Goal: Task Accomplishment & Management: Manage account settings

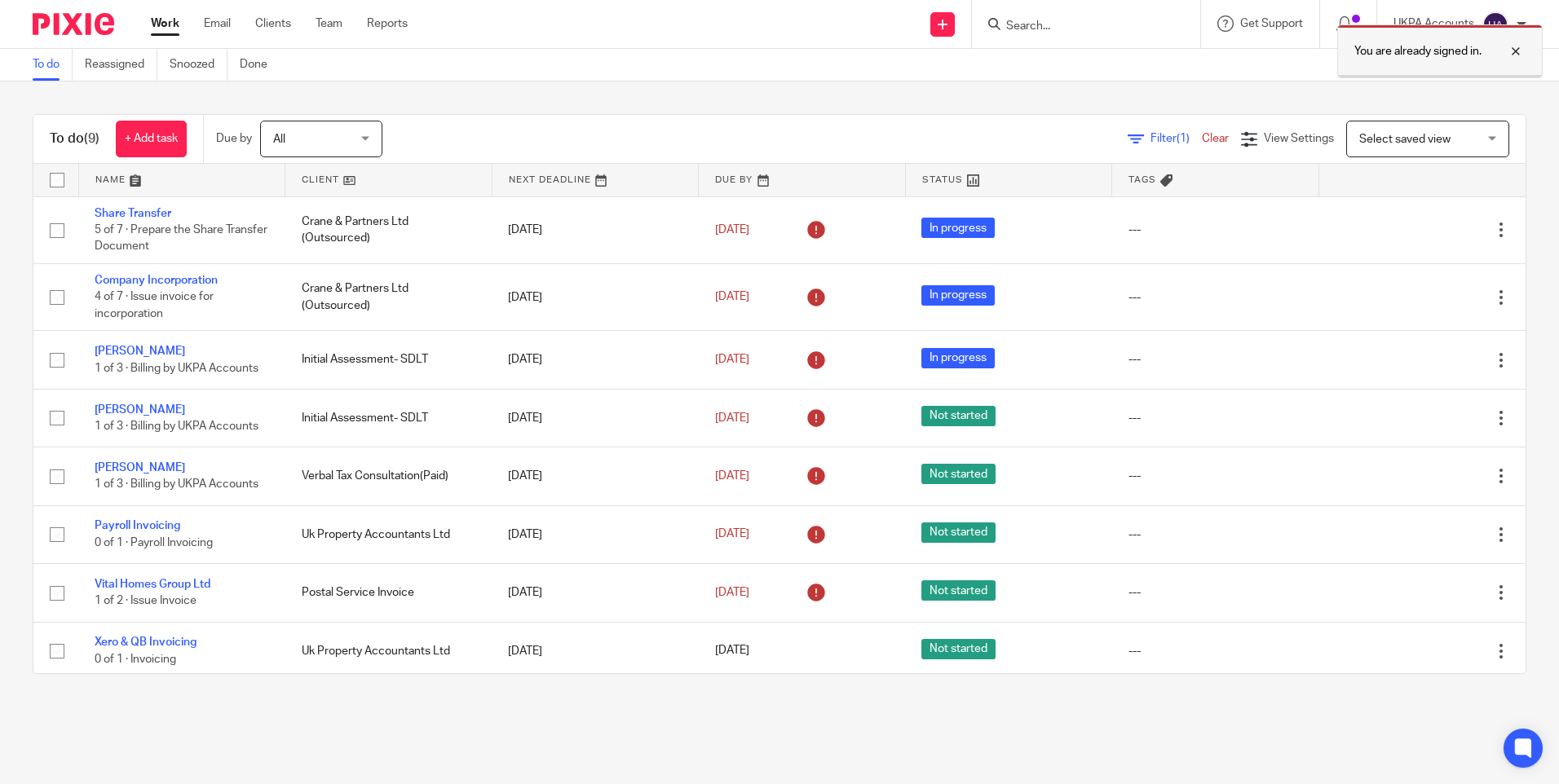
click at [1505, 51] on div at bounding box center [1503, 51] width 44 height 19
click at [1029, 28] on div "You are already signed in." at bounding box center [1161, 47] width 763 height 62
click at [1031, 25] on input "Search" at bounding box center [1079, 26] width 147 height 14
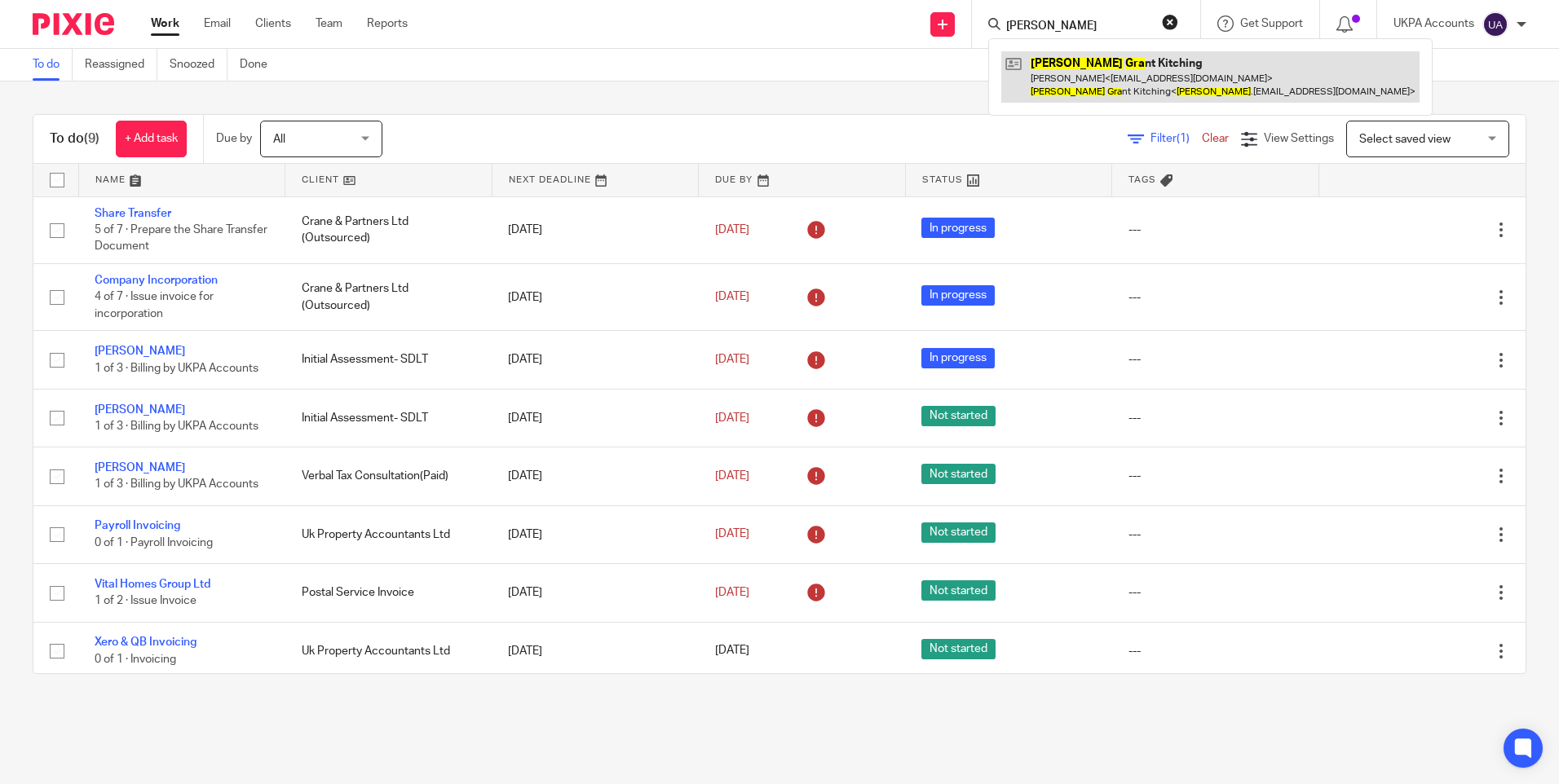
type input "david gra"
click at [1113, 69] on link at bounding box center [1210, 77] width 418 height 51
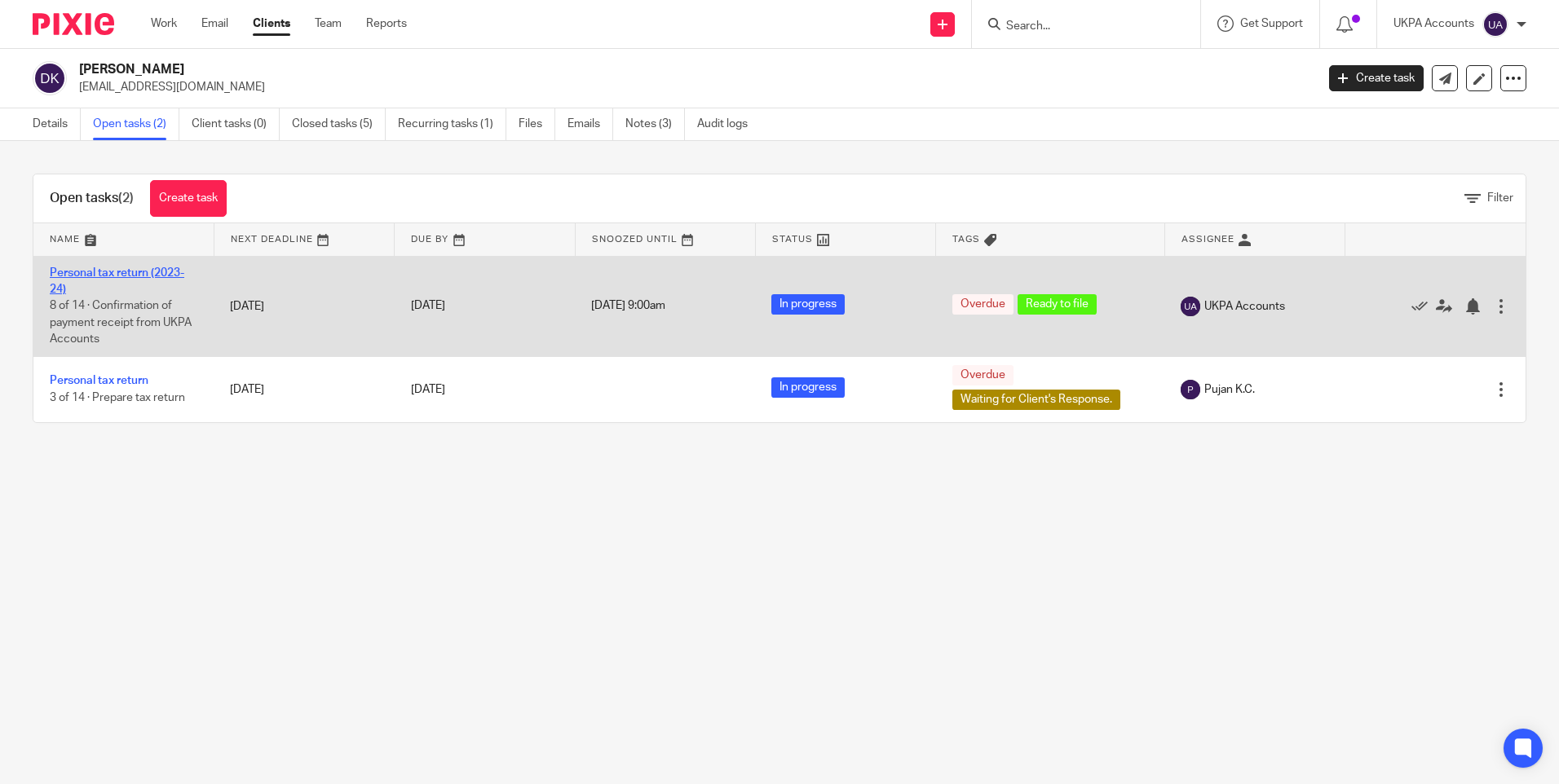
click at [138, 274] on link "Personal tax return (2023-24)" at bounding box center [117, 281] width 134 height 28
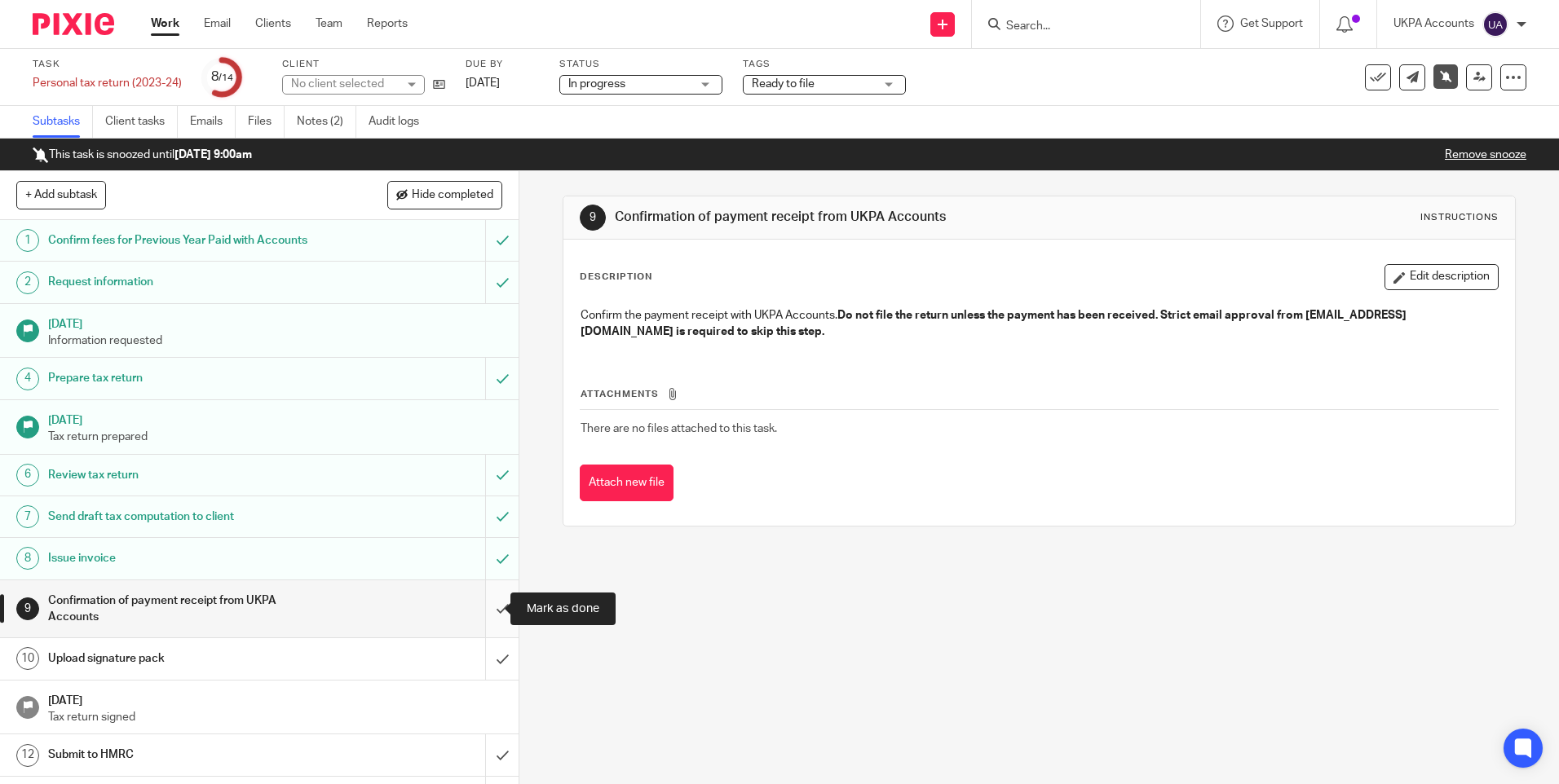
click at [493, 606] on input "submit" at bounding box center [259, 609] width 519 height 58
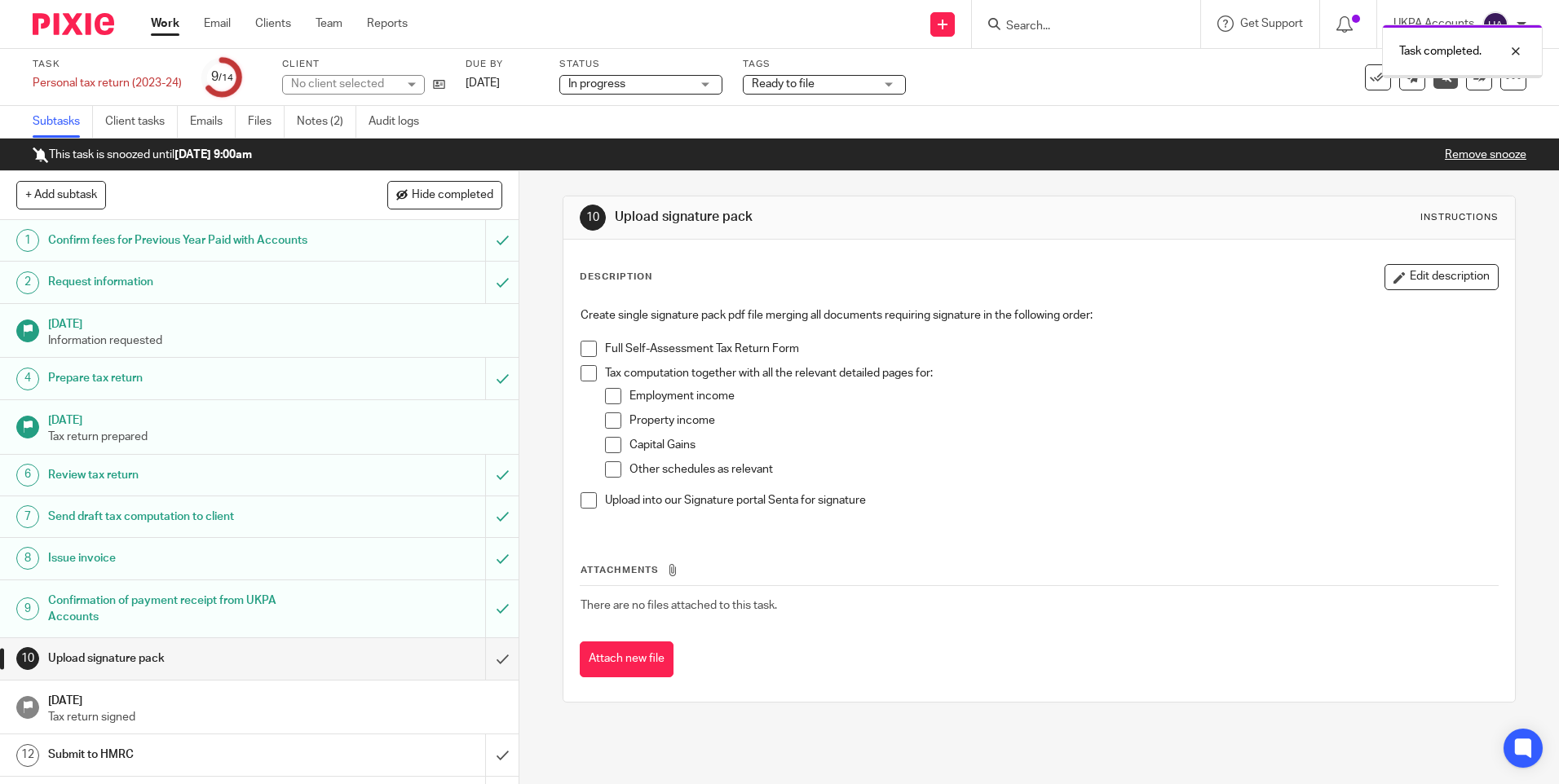
click at [323, 126] on link "Notes (2)" at bounding box center [327, 122] width 59 height 32
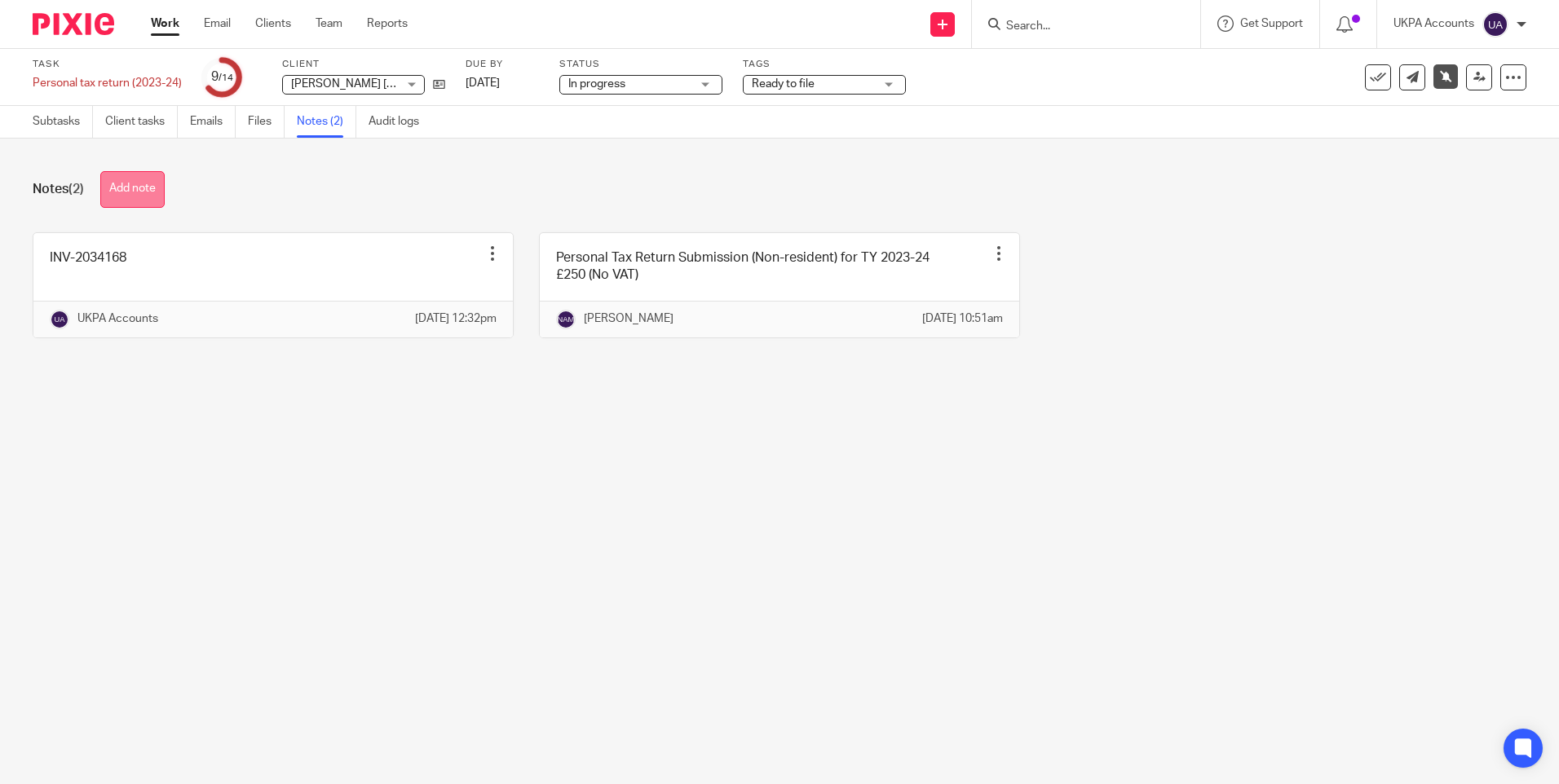
click at [156, 193] on button "Add note" at bounding box center [133, 189] width 64 height 36
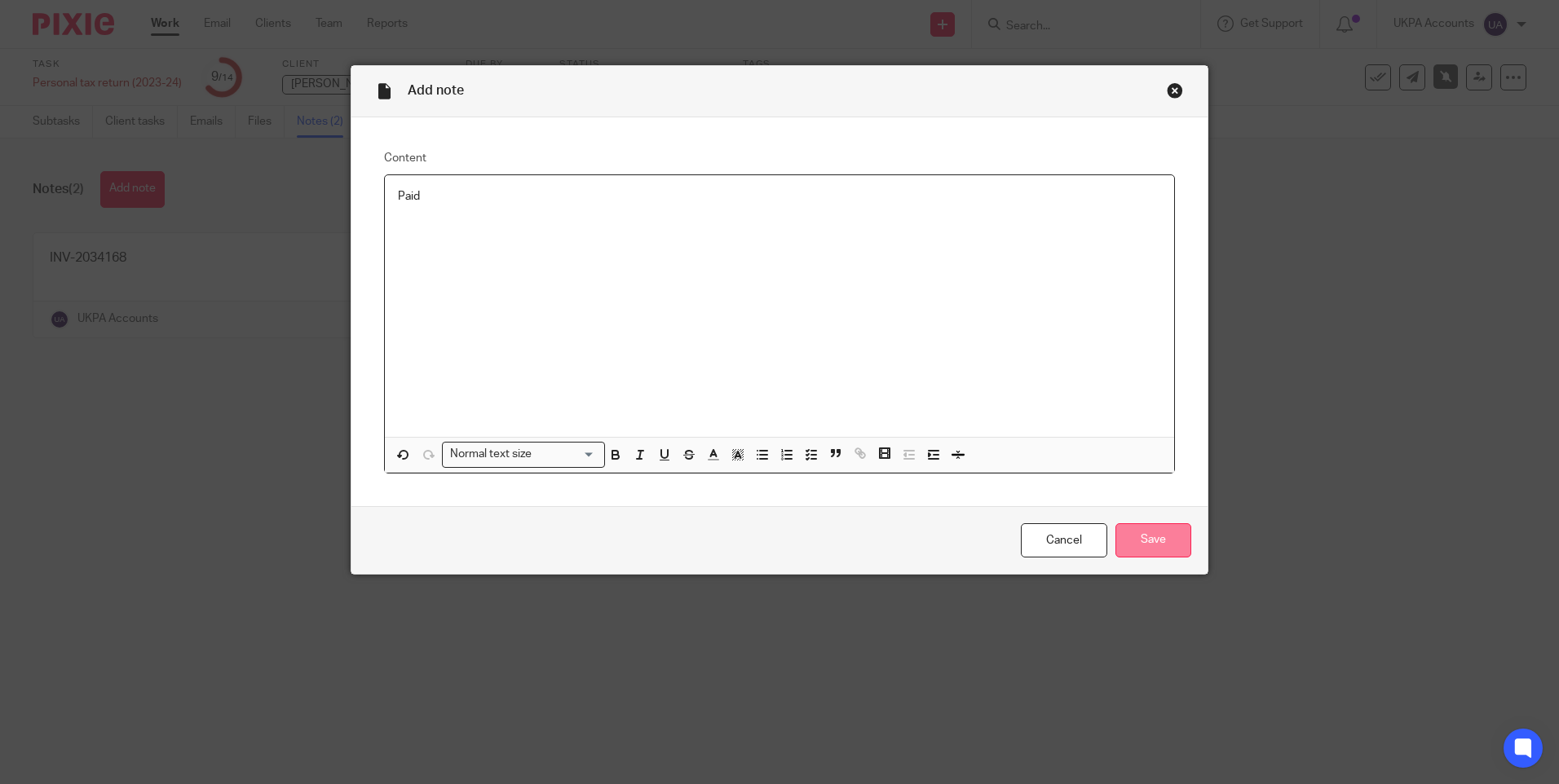
click at [1149, 533] on input "Save" at bounding box center [1154, 540] width 76 height 35
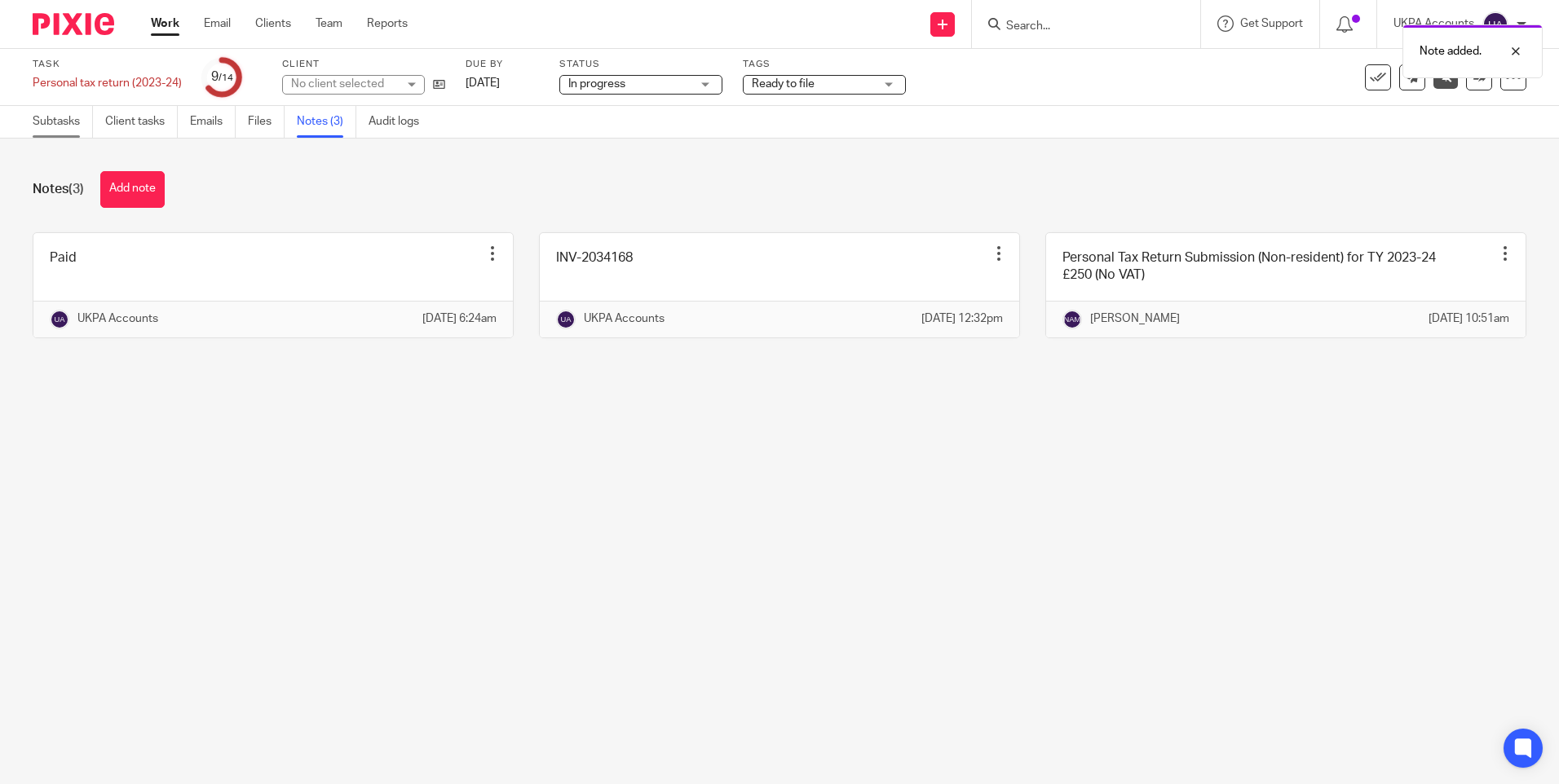
click at [63, 124] on link "Subtasks" at bounding box center [63, 122] width 60 height 32
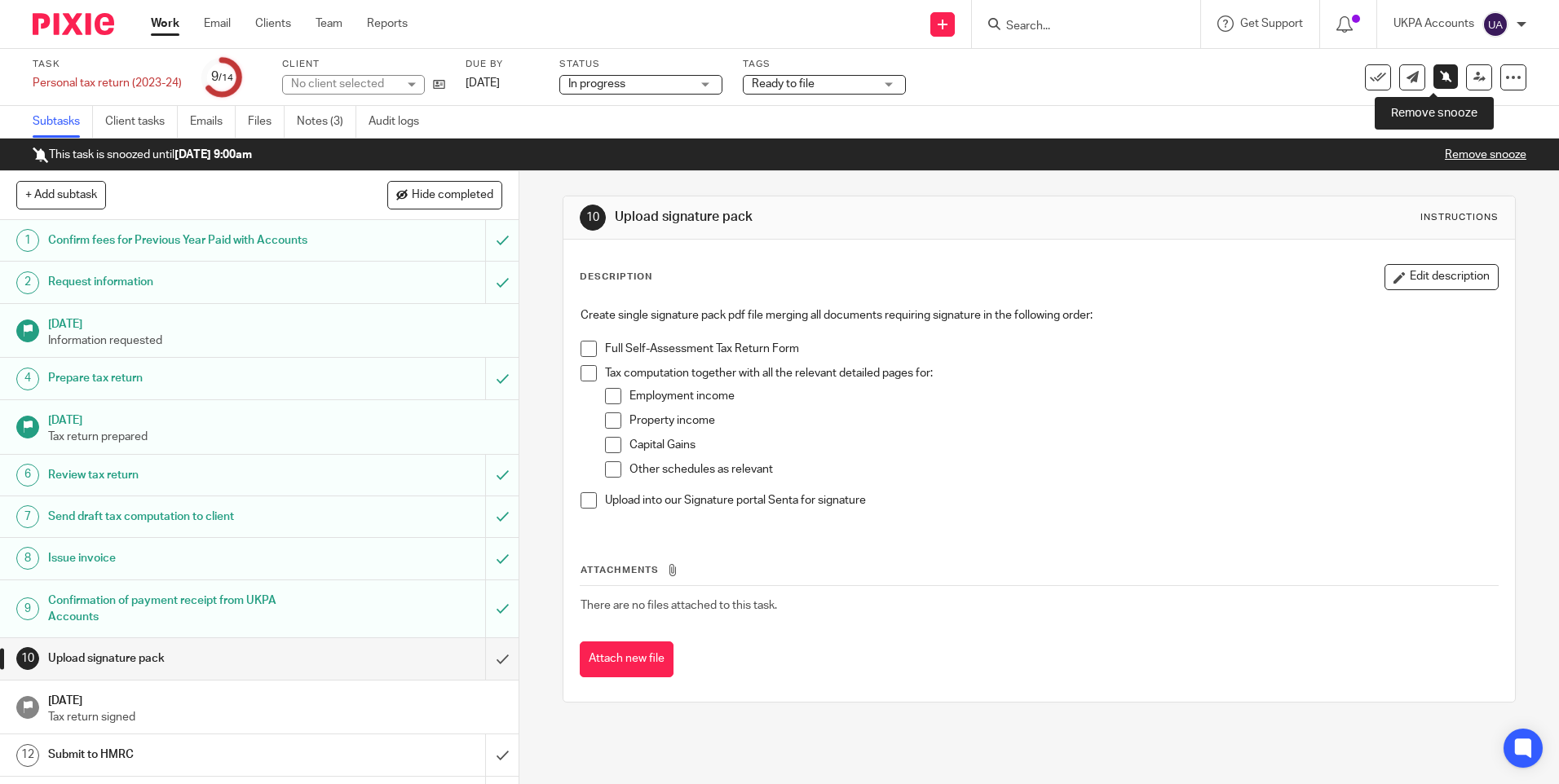
click at [1440, 75] on icon at bounding box center [1446, 76] width 12 height 12
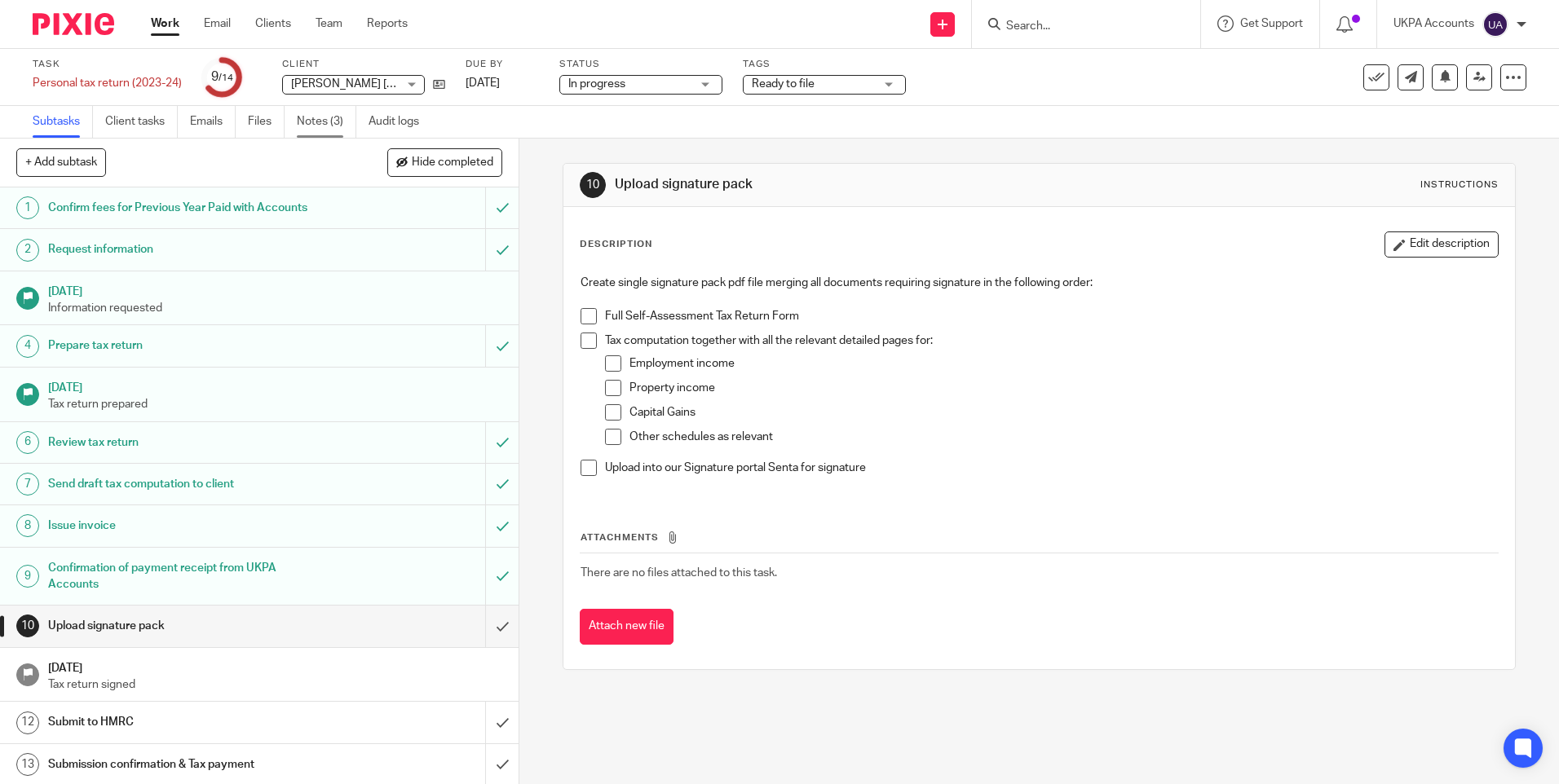
click at [321, 124] on link "Notes (3)" at bounding box center [327, 122] width 59 height 32
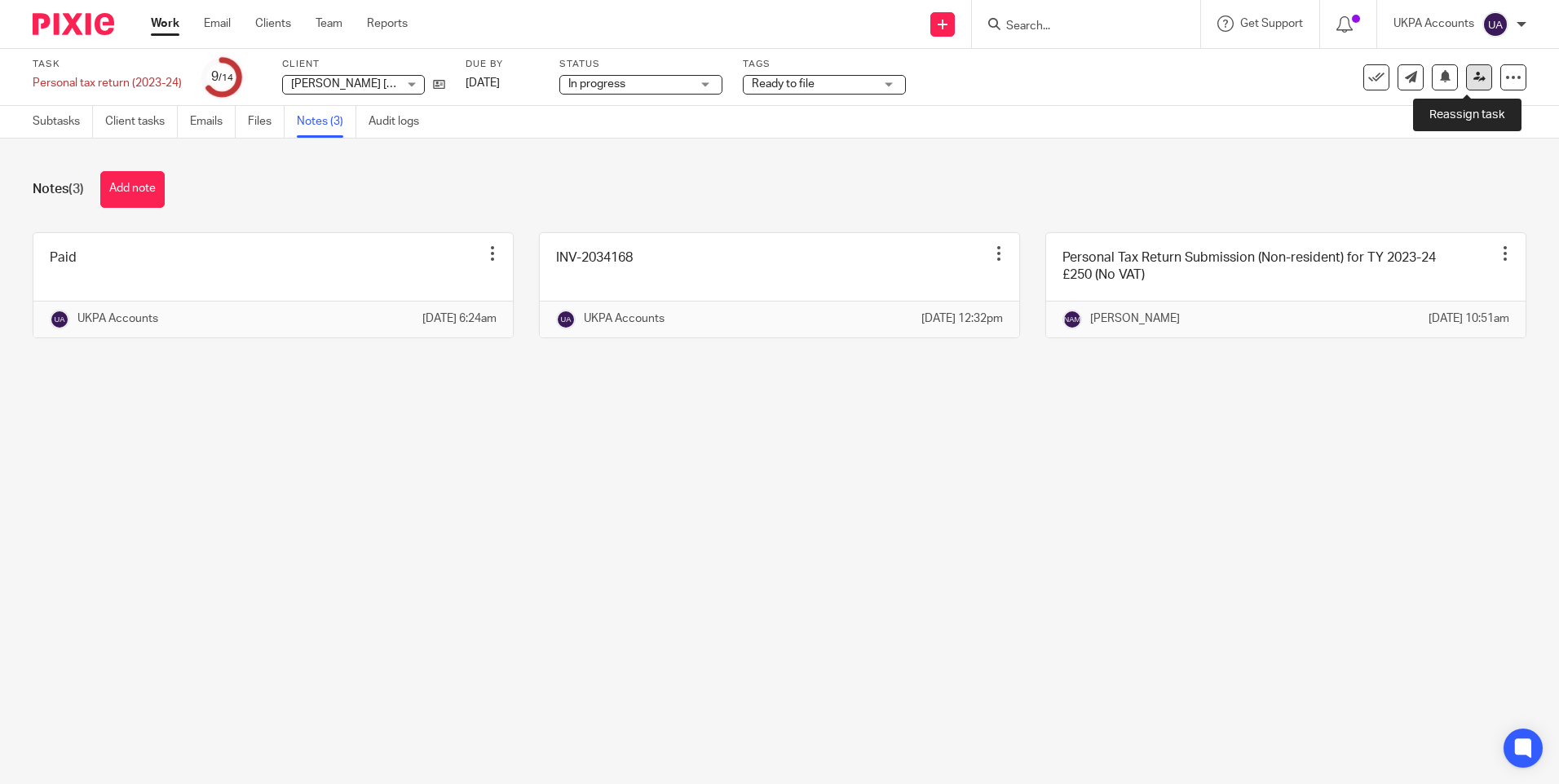
click at [1474, 79] on icon at bounding box center [1479, 77] width 12 height 12
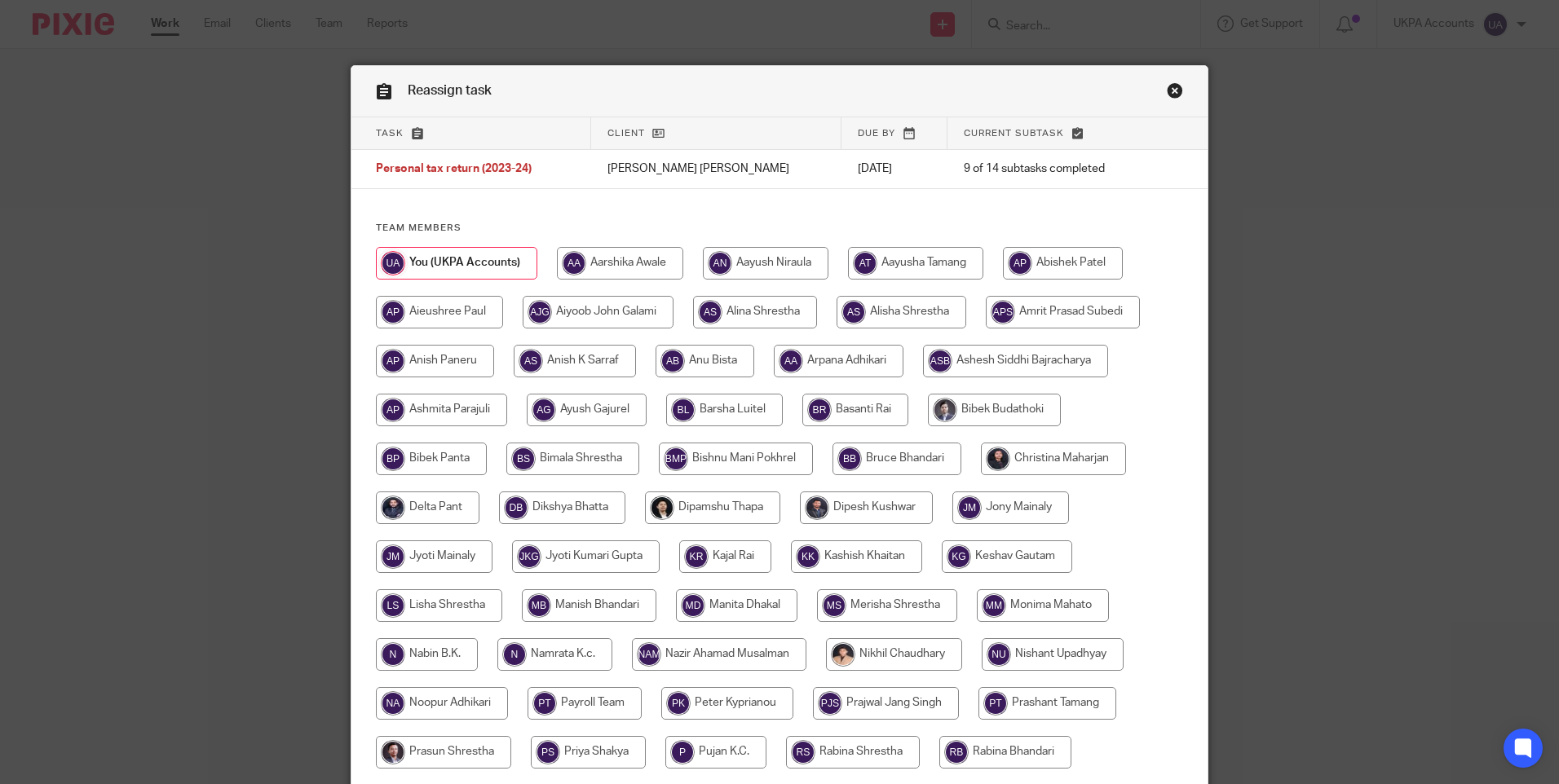
scroll to position [326, 0]
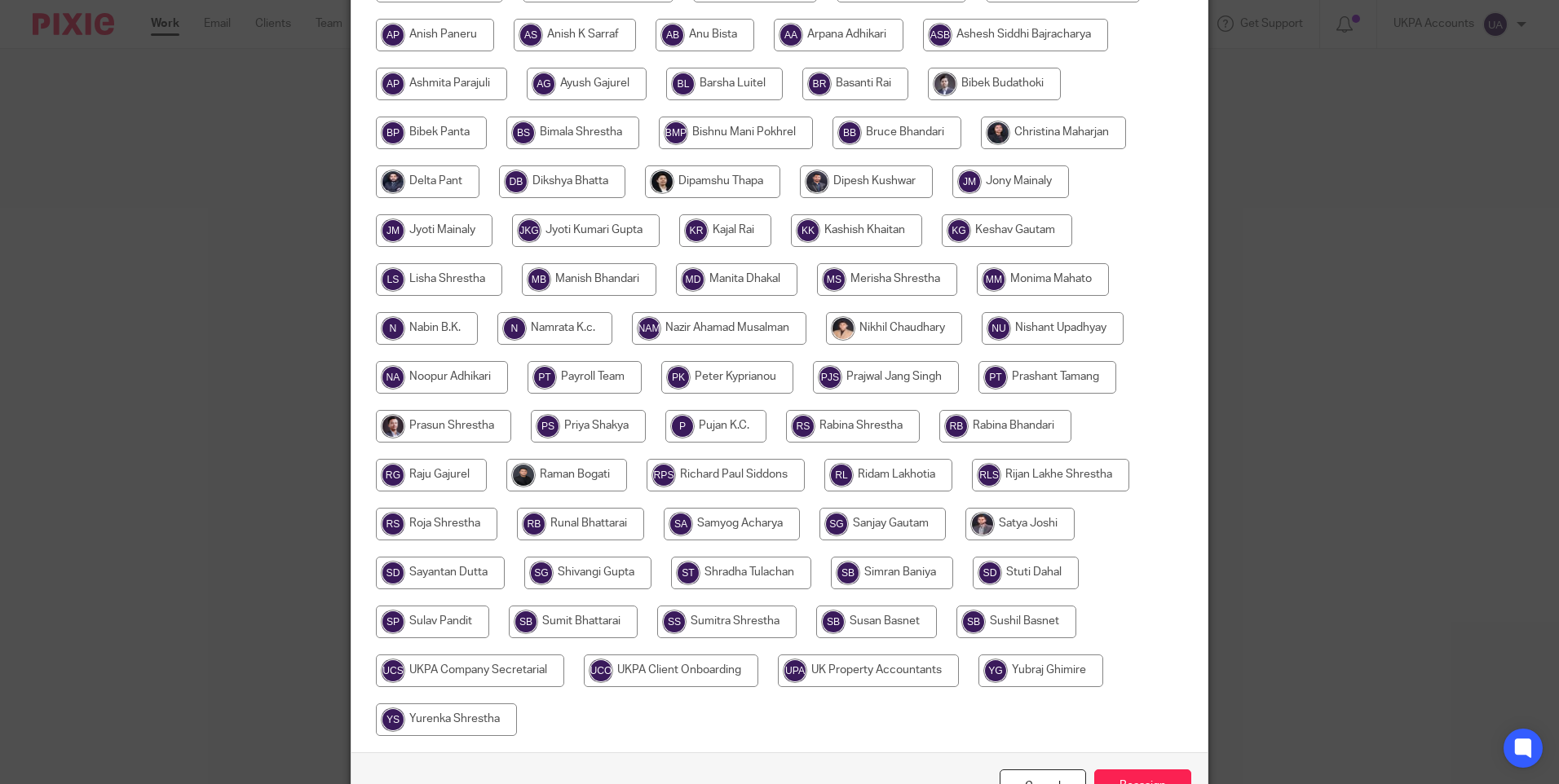
click at [697, 326] on input "radio" at bounding box center [719, 328] width 174 height 33
radio input "true"
click at [1133, 767] on div "Cancel Reassign" at bounding box center [779, 787] width 856 height 69
click at [1129, 776] on input "Reassign" at bounding box center [1143, 787] width 97 height 35
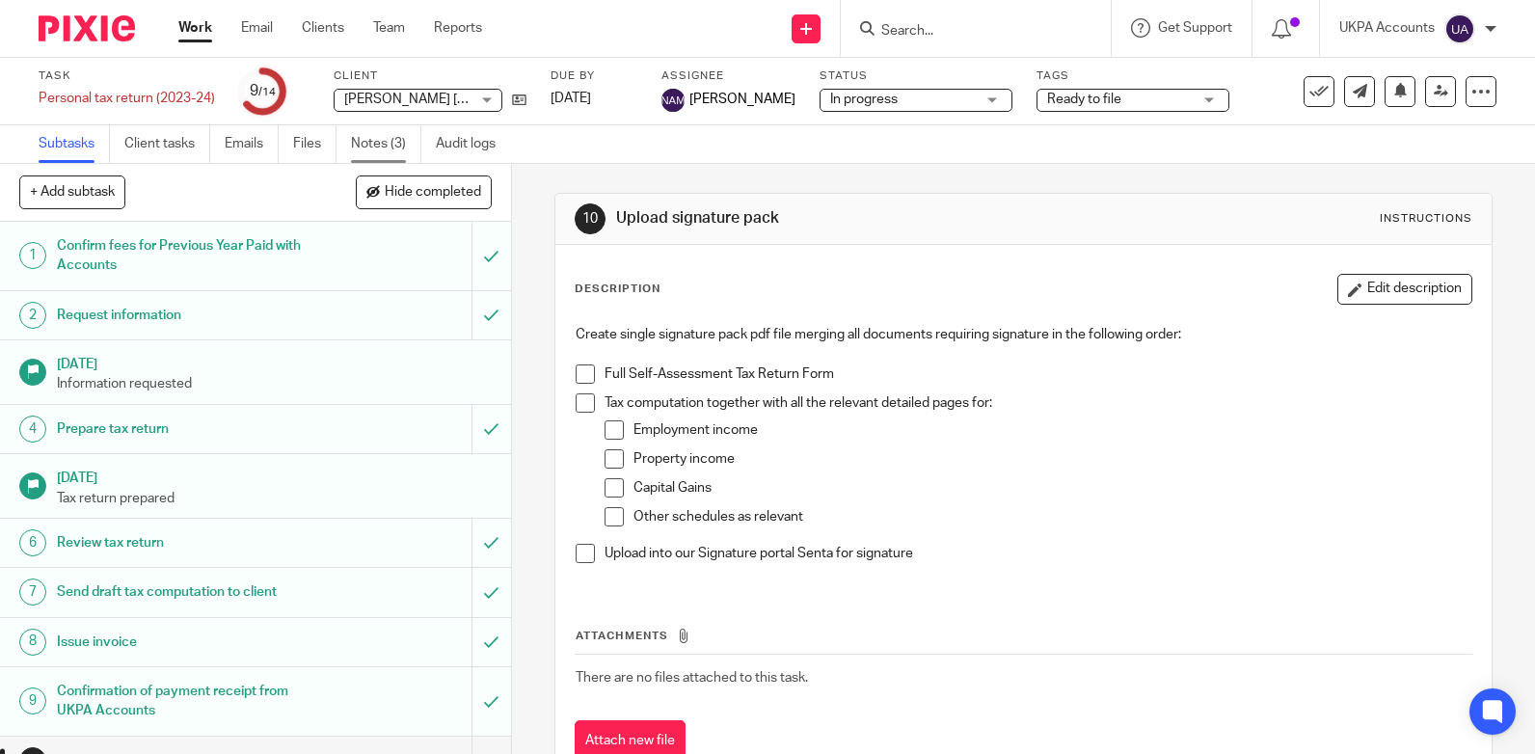
click at [382, 158] on link "Notes (3)" at bounding box center [386, 144] width 70 height 38
